Goal: Information Seeking & Learning: Compare options

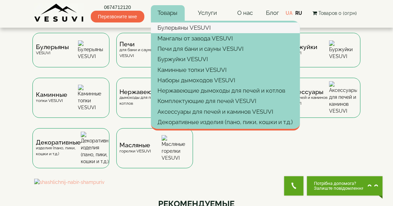
click at [182, 27] on link "Булерьяны VESUVI" at bounding box center [225, 27] width 149 height 10
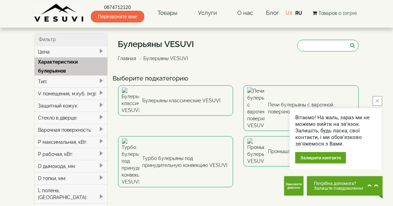
click at [377, 100] on icon "close button" at bounding box center [377, 100] width 3 height 3
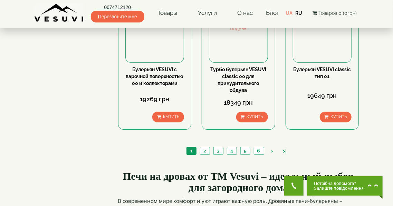
scroll to position [802, 0]
click at [257, 147] on link "6" at bounding box center [259, 150] width 10 height 7
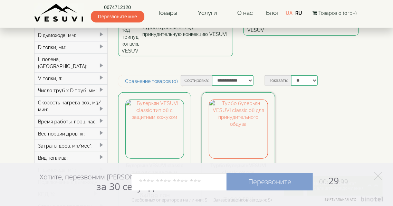
scroll to position [138, 0]
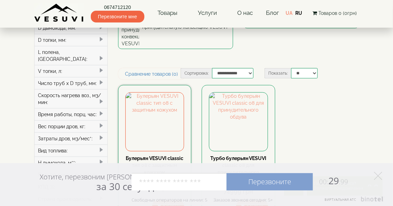
click at [147, 156] on link "Булерьян VESUVI classic тип 08 с защитным кожухом" at bounding box center [155, 165] width 58 height 19
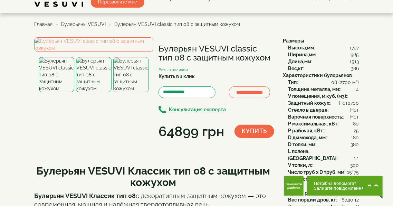
scroll to position [28, 0]
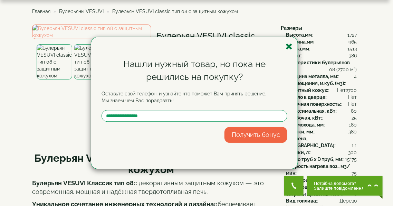
click at [289, 45] on icon "button" at bounding box center [289, 46] width 7 height 9
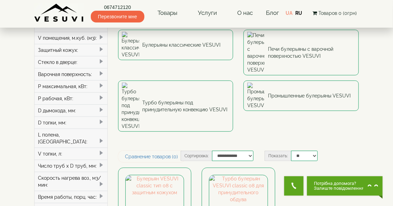
scroll to position [55, 0]
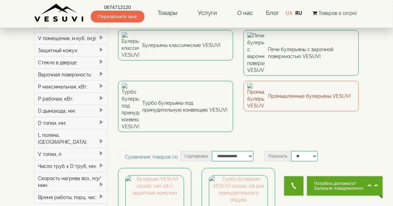
click at [311, 81] on link "Промышленные булерьяны VESUVI" at bounding box center [301, 96] width 115 height 30
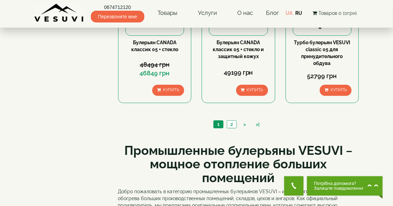
scroll to position [719, 0]
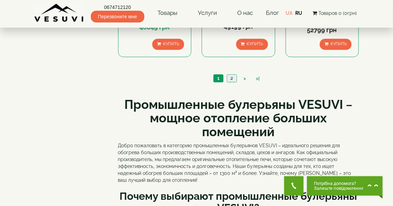
click at [230, 76] on link "2" at bounding box center [232, 78] width 10 height 7
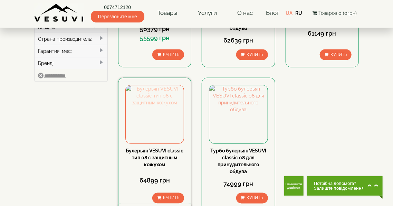
scroll to position [304, 0]
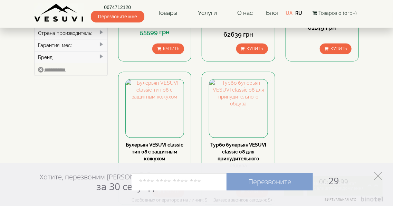
click at [380, 177] on polygon at bounding box center [378, 176] width 8 height 8
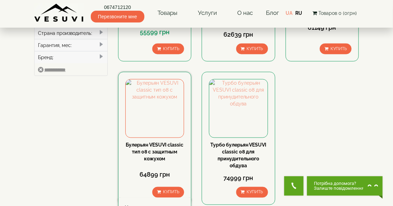
click at [160, 153] on link "Булерьян VESUVI classic тип 08 с защитным кожухом" at bounding box center [155, 151] width 58 height 19
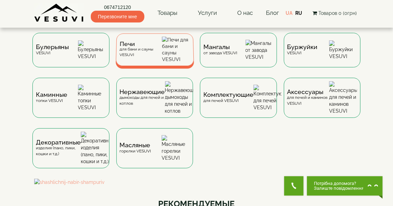
click at [152, 42] on span "Печи" at bounding box center [141, 43] width 42 height 5
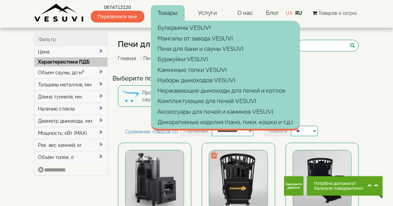
click at [165, 12] on link "Товары" at bounding box center [168, 13] width 34 height 16
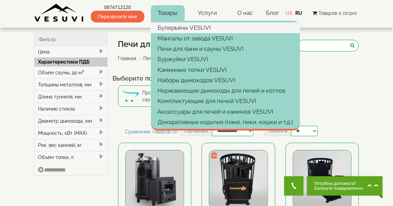
click at [177, 29] on link "Булерьяны VESUVI" at bounding box center [225, 27] width 149 height 10
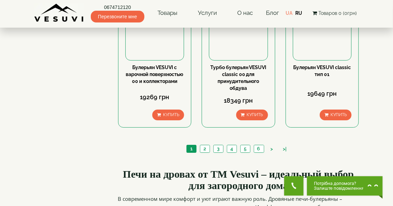
scroll to position [802, 0]
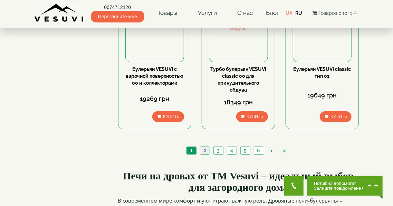
click at [205, 147] on link "2" at bounding box center [205, 150] width 10 height 7
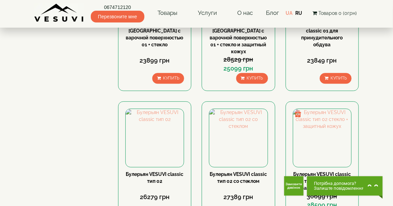
scroll to position [692, 0]
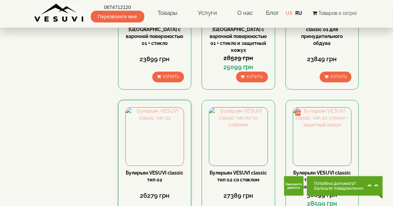
click at [162, 170] on link "Булерьян VESUVI classic тип 02" at bounding box center [155, 176] width 58 height 12
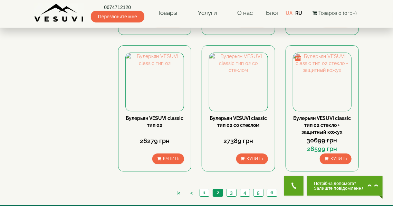
scroll to position [747, 0]
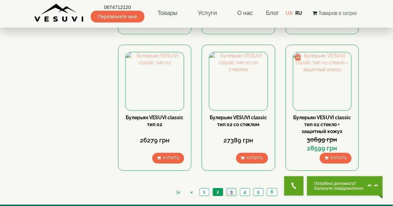
click at [231, 188] on link "3" at bounding box center [232, 191] width 10 height 7
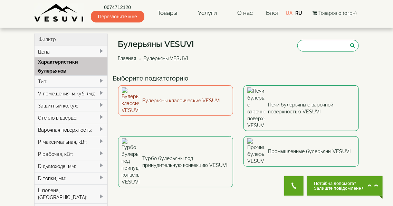
click at [180, 95] on link "Булерьяны классические VESUVI" at bounding box center [175, 100] width 115 height 30
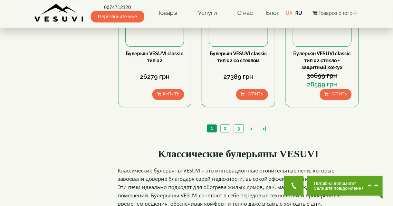
scroll to position [719, 0]
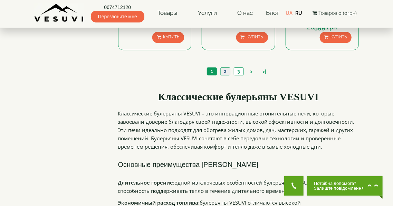
click at [224, 69] on link "2" at bounding box center [226, 71] width 10 height 7
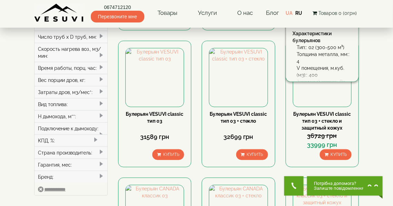
scroll to position [194, 0]
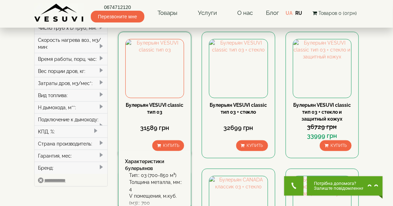
click at [151, 100] on div "Булерьян VESUVI classic тип 03 31589 грн Купить Характеристики булерьянов Тип::…" at bounding box center [155, 95] width 74 height 127
click at [157, 105] on link "Булерьян VESUVI classic тип 03" at bounding box center [155, 108] width 58 height 12
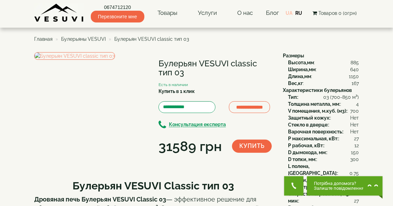
click at [290, 11] on link "UA" at bounding box center [289, 13] width 7 height 6
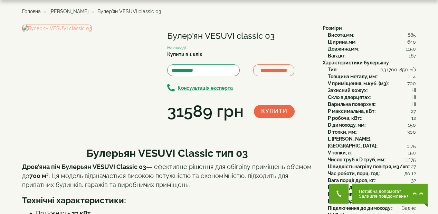
drag, startPoint x: 35, startPoint y: 180, endPoint x: 39, endPoint y: 179, distance: 4.0
click at [35, 180] on div "Булерьян VESUVI Classic тип 03 Дров’яна піч Булерьян VESUVI Classic 03 — ефекти…" at bounding box center [167, 209] width 290 height 138
